Goal: Task Accomplishment & Management: Use online tool/utility

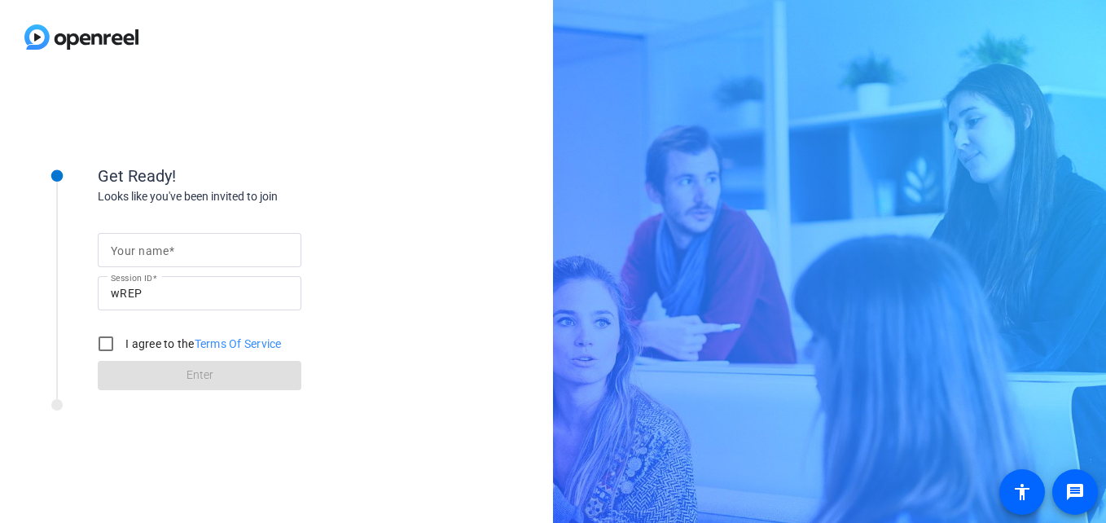
click at [121, 248] on mat-label "Your name" at bounding box center [140, 250] width 58 height 13
click at [121, 248] on input "Your name" at bounding box center [200, 250] width 178 height 20
type input "[PERSON_NAME]"
click at [94, 344] on input "I agree to the Terms Of Service" at bounding box center [106, 344] width 33 height 33
checkbox input "true"
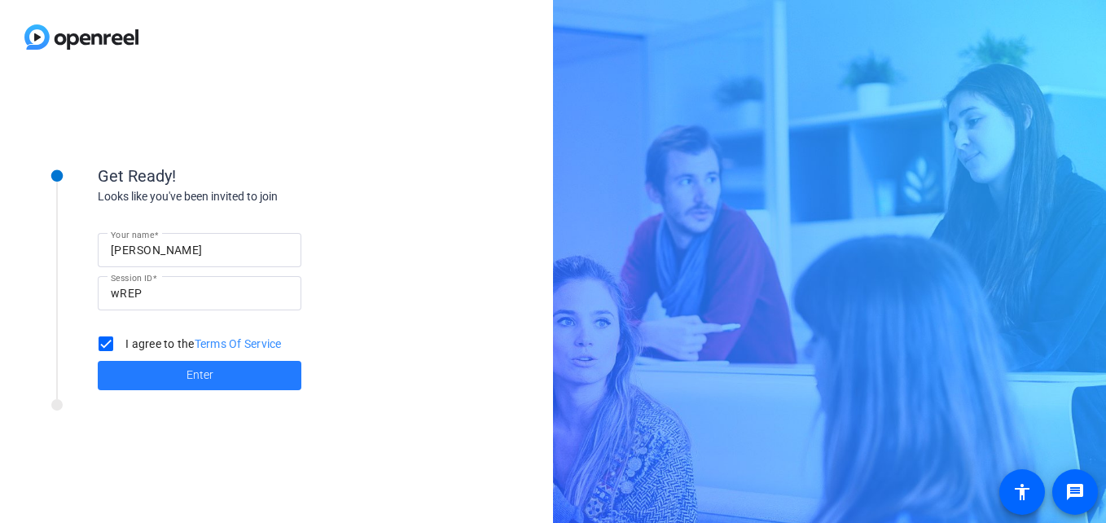
click at [172, 370] on span at bounding box center [200, 375] width 204 height 39
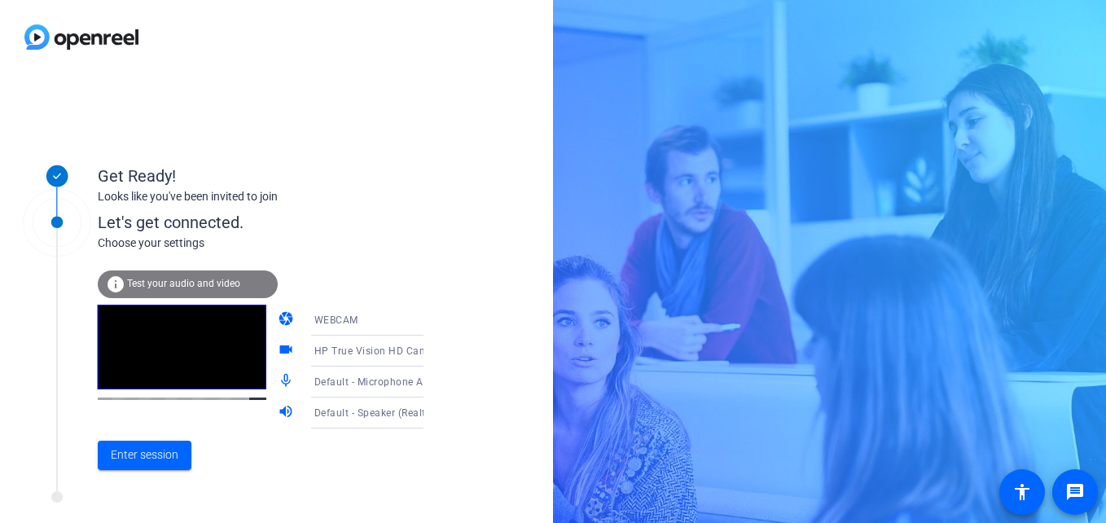
click at [430, 415] on icon at bounding box center [440, 413] width 20 height 20
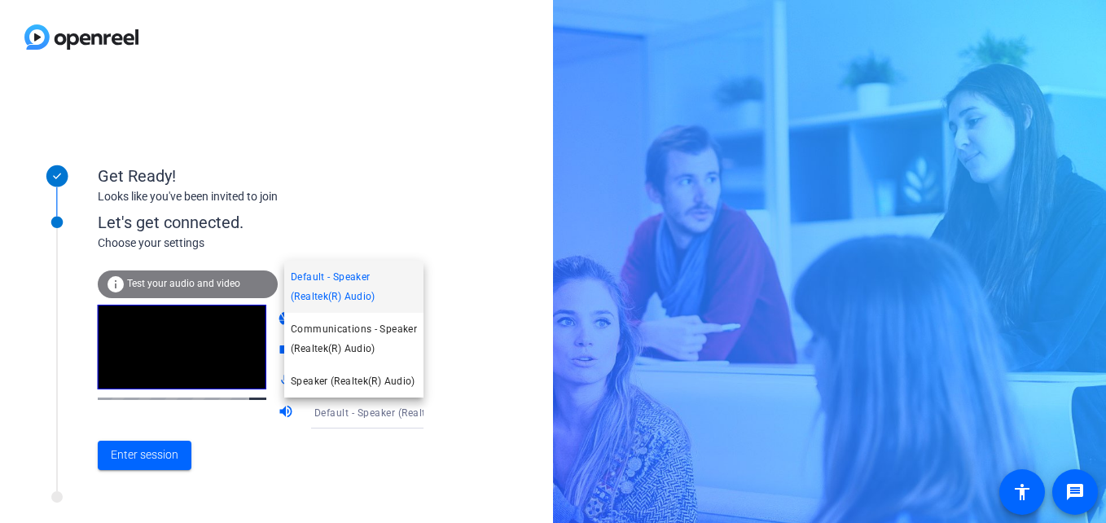
click at [404, 415] on div at bounding box center [553, 261] width 1106 height 523
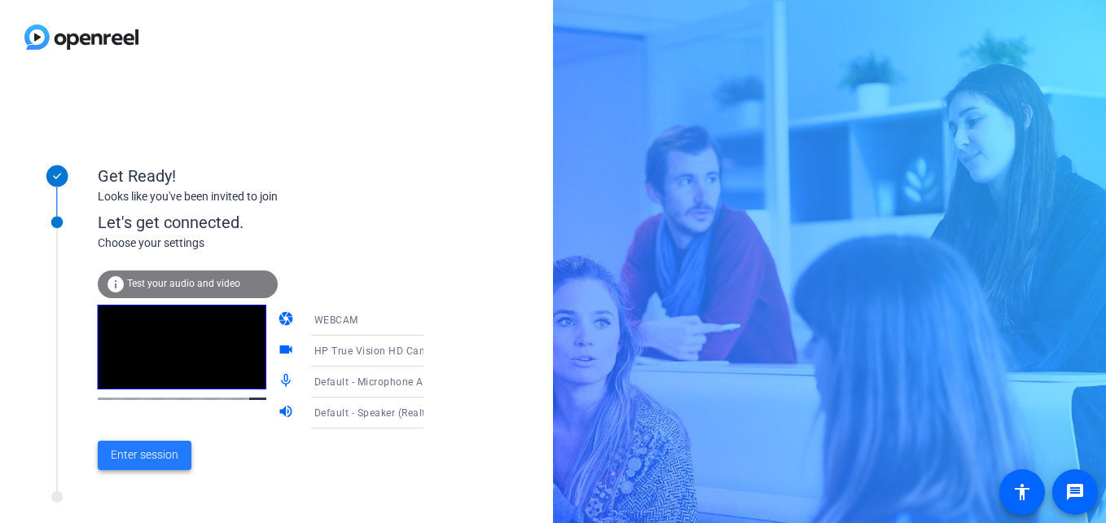
click at [156, 455] on span "Enter session" at bounding box center [145, 454] width 68 height 17
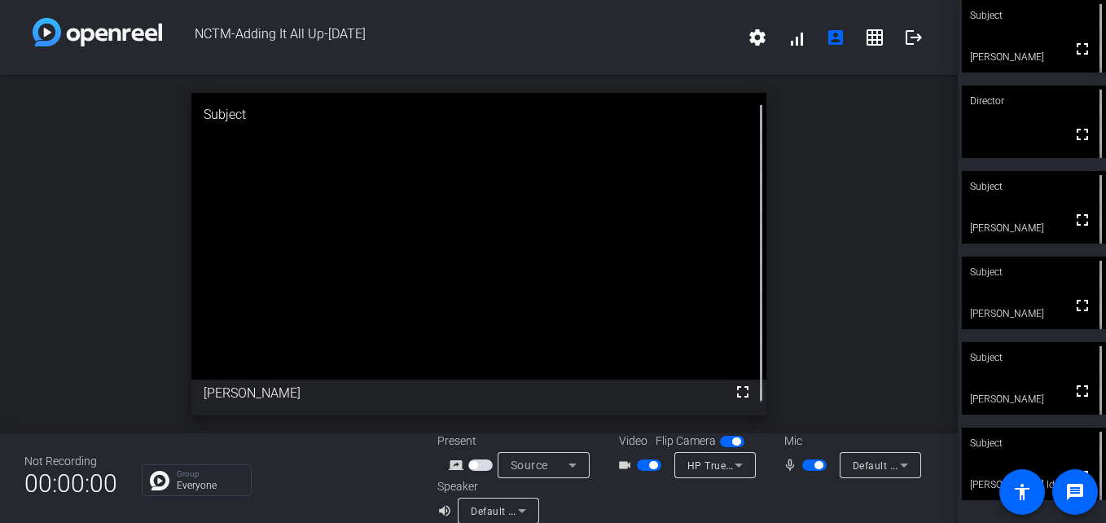
scroll to position [19, 0]
